Goal: Information Seeking & Learning: Learn about a topic

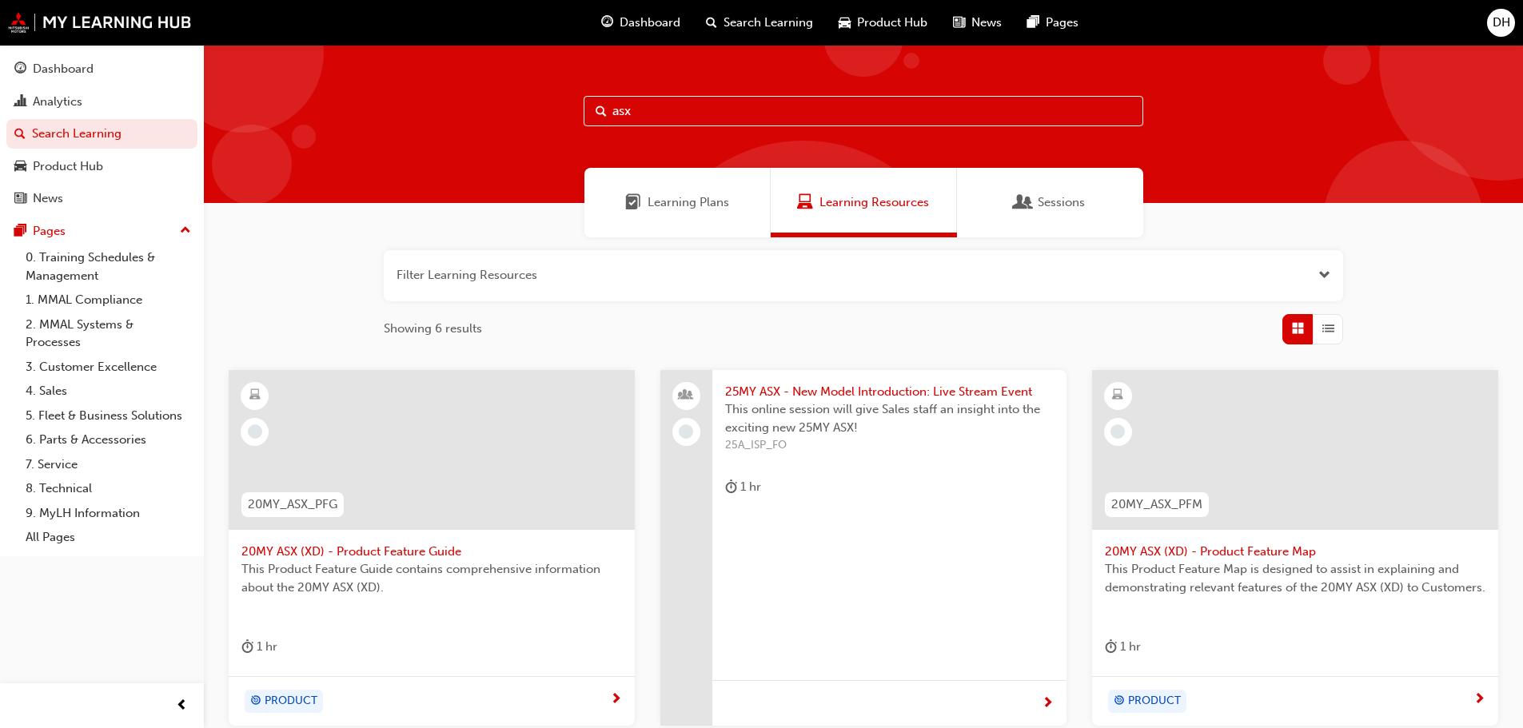
scroll to position [480, 0]
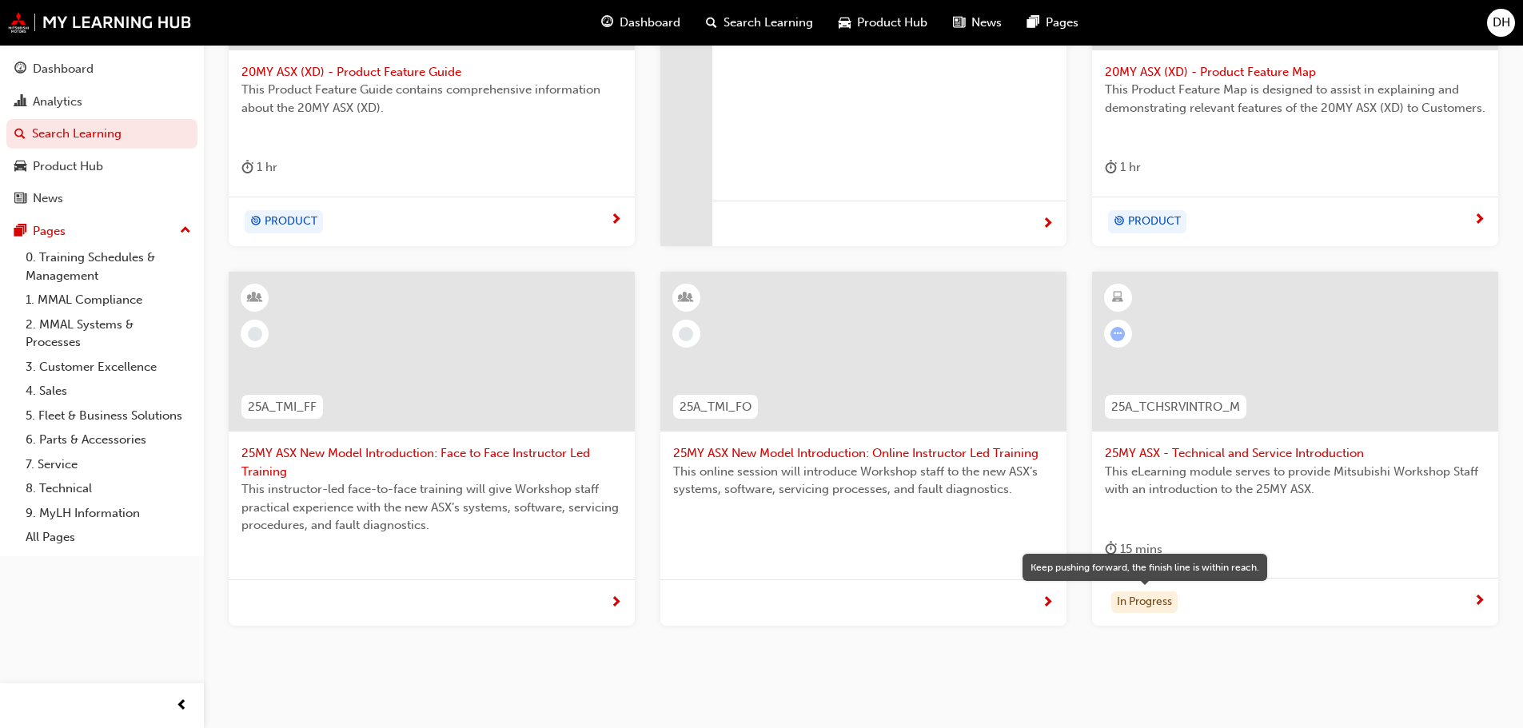
click at [1141, 603] on div "In Progress" at bounding box center [1144, 602] width 66 height 22
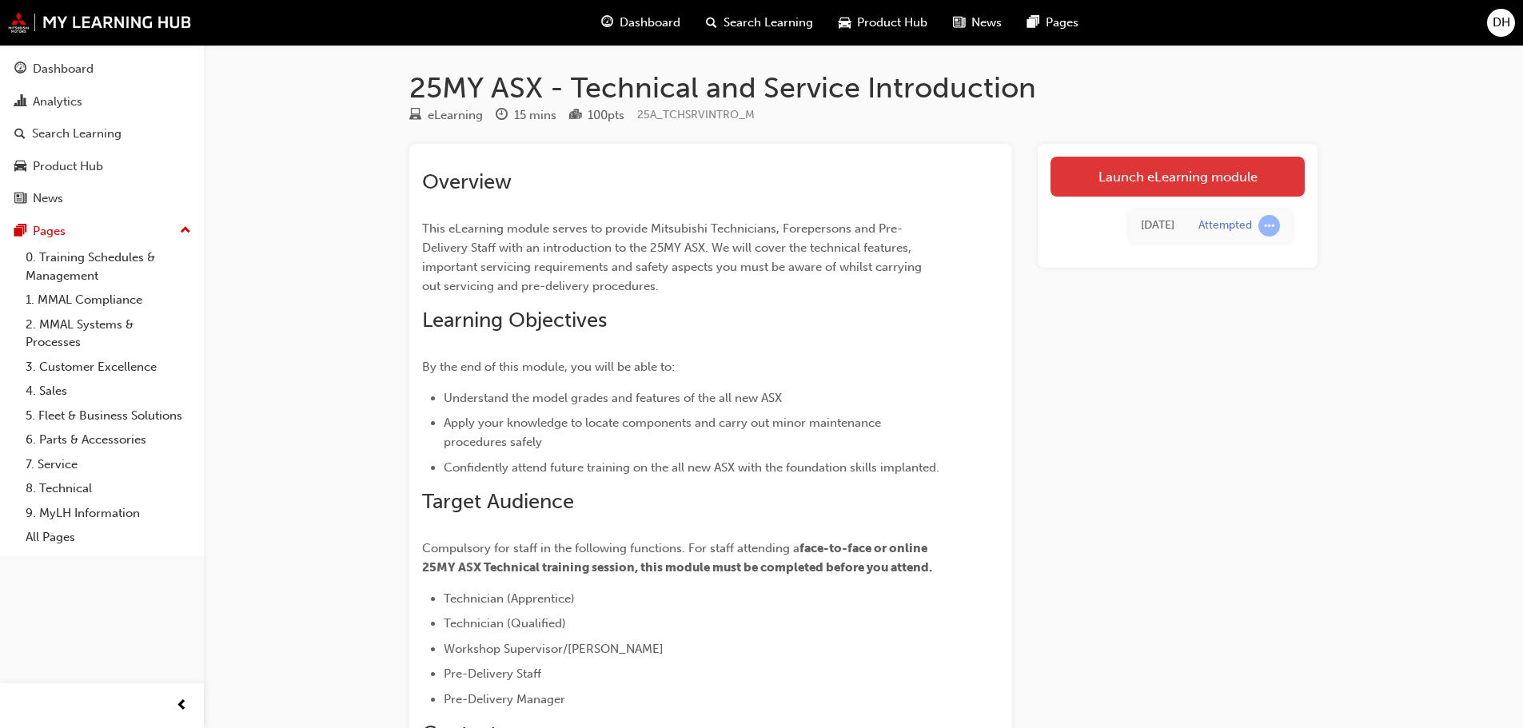
click at [1165, 177] on link "Launch eLearning module" at bounding box center [1177, 177] width 254 height 40
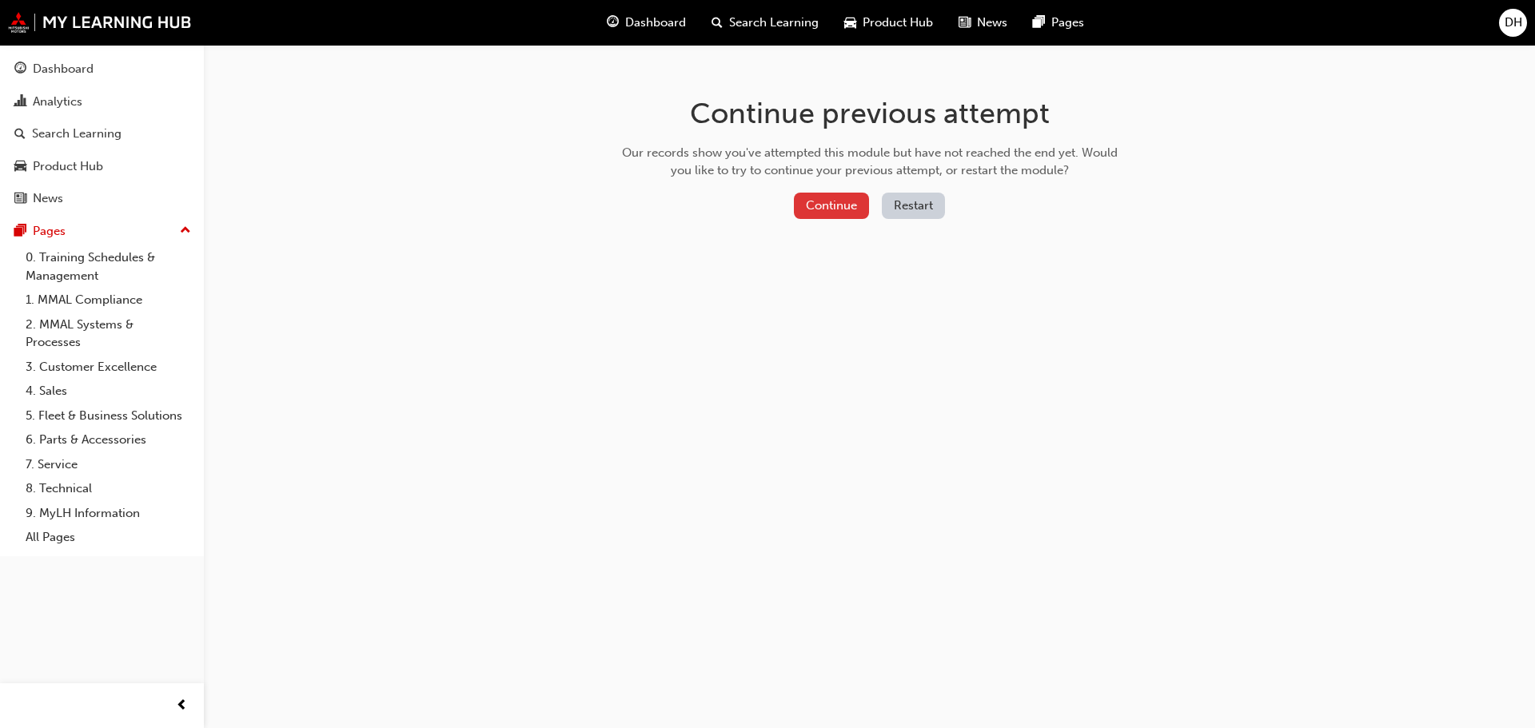
click at [833, 209] on button "Continue" at bounding box center [831, 206] width 75 height 26
